Goal: Book appointment/travel/reservation

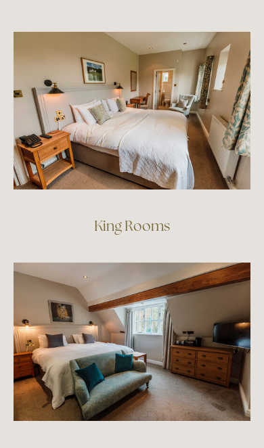
scroll to position [1453, 0]
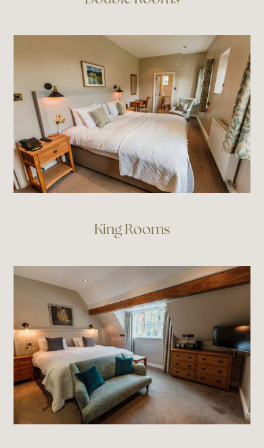
click at [152, 220] on link "King Rooms" at bounding box center [132, 229] width 76 height 18
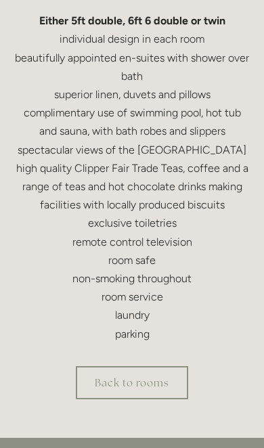
scroll to position [435, 0]
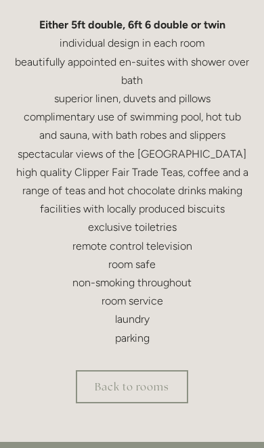
click at [162, 389] on link "Back to rooms" at bounding box center [132, 386] width 112 height 33
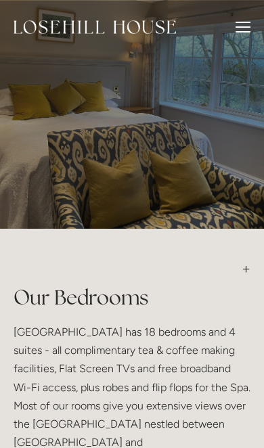
click at [248, 29] on div at bounding box center [242, 29] width 15 height 15
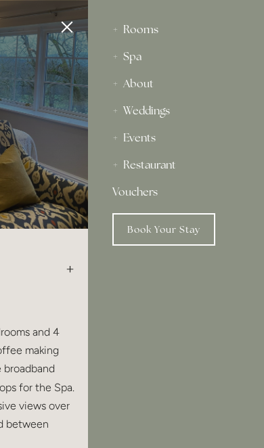
click at [184, 225] on link "Book Your Stay" at bounding box center [163, 229] width 103 height 32
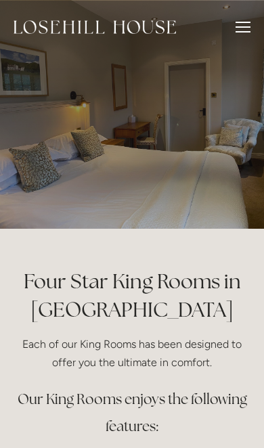
scroll to position [435, 0]
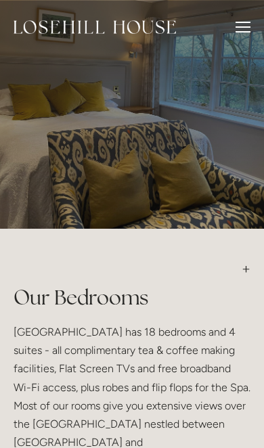
scroll to position [1453, 0]
